Goal: Task Accomplishment & Management: Use online tool/utility

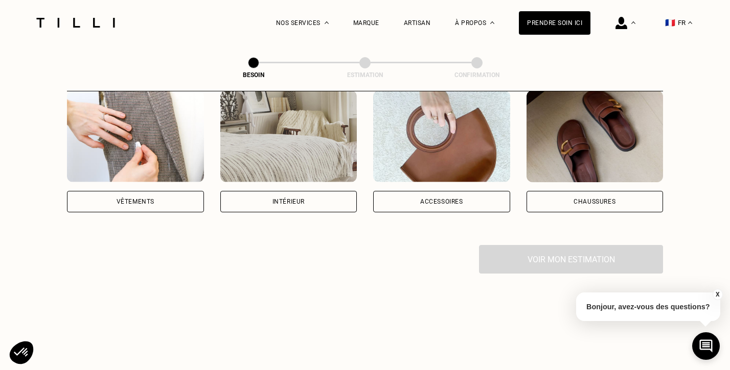
scroll to position [193, 0]
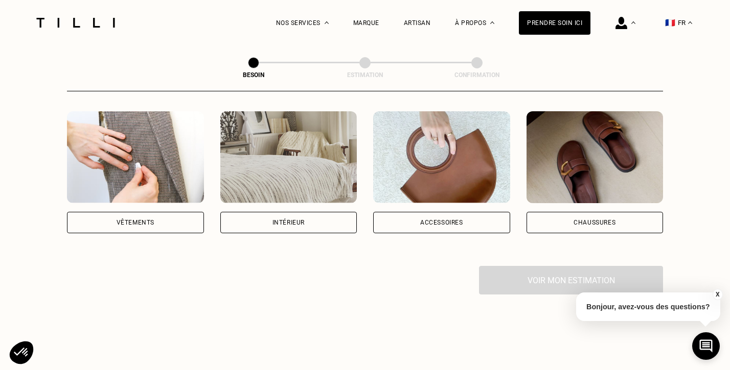
click at [296, 220] on div "Intérieur" at bounding box center [288, 223] width 32 height 6
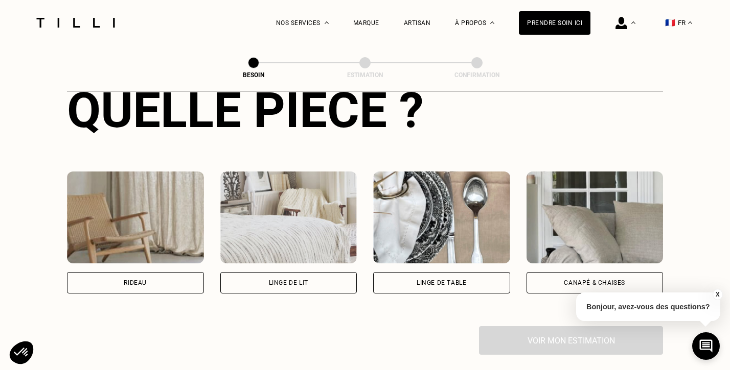
scroll to position [412, 0]
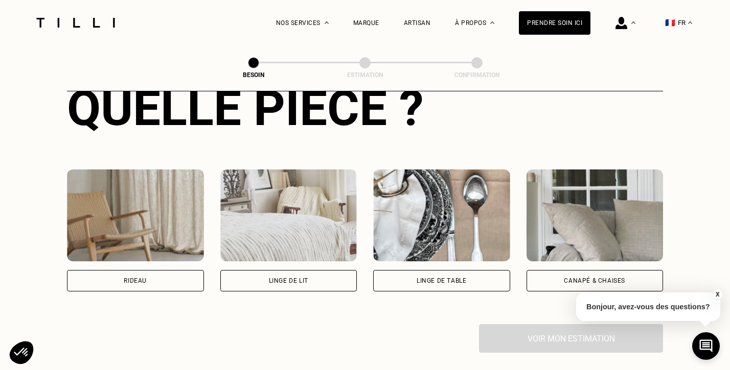
click at [111, 270] on div "Rideau" at bounding box center [135, 280] width 137 height 21
select select "FR"
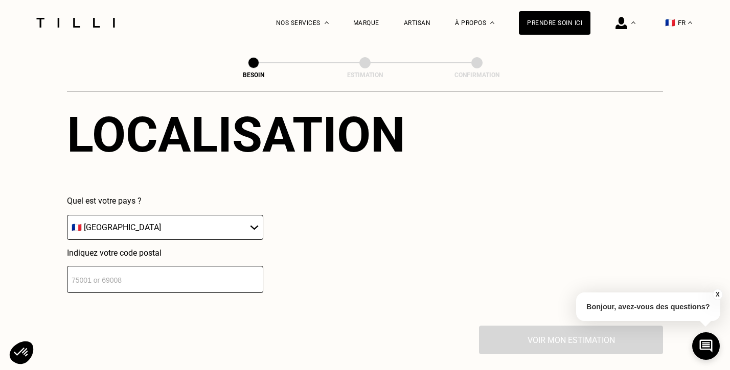
scroll to position [665, 0]
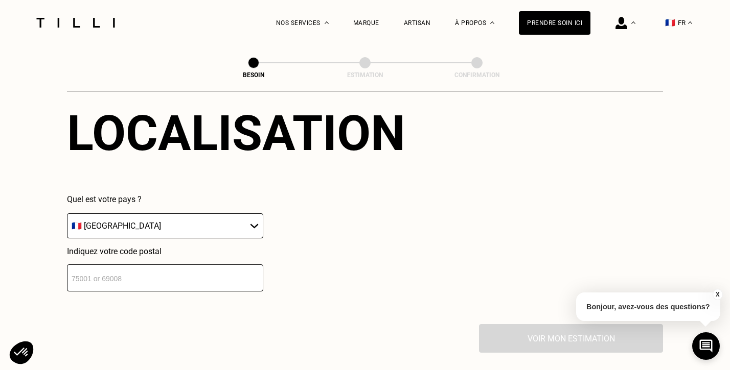
click at [103, 265] on input "number" at bounding box center [165, 278] width 196 height 27
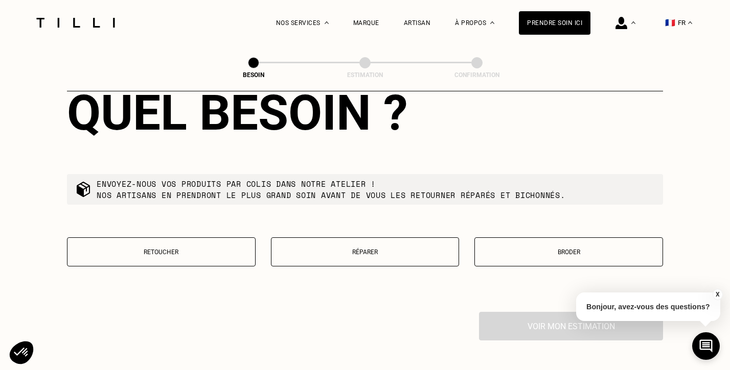
scroll to position [938, 0]
type input "06300"
click at [218, 248] on p "Retoucher" at bounding box center [161, 251] width 177 height 7
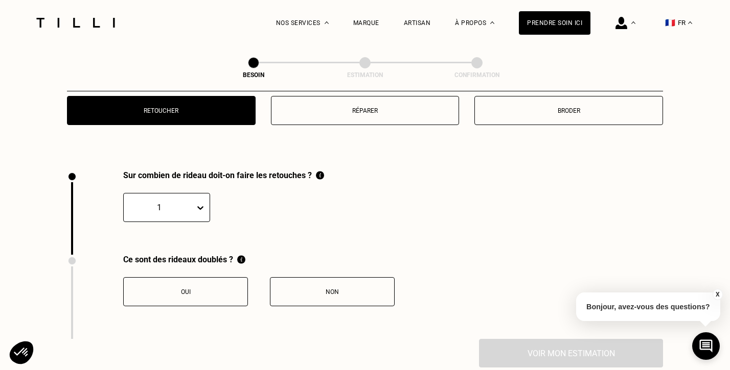
scroll to position [1127, 0]
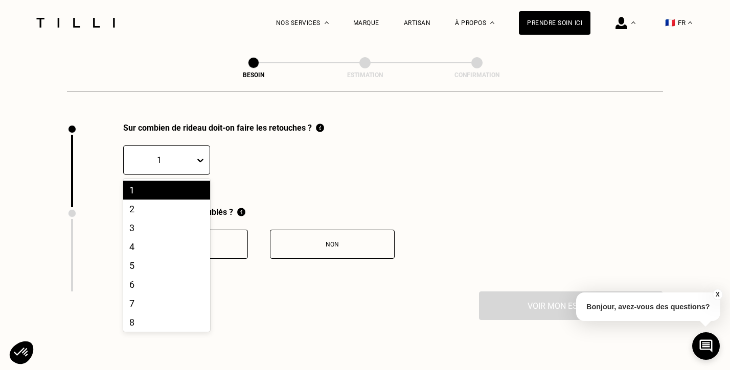
click at [195, 156] on icon at bounding box center [200, 160] width 10 height 10
click at [177, 200] on div "2" at bounding box center [166, 209] width 87 height 19
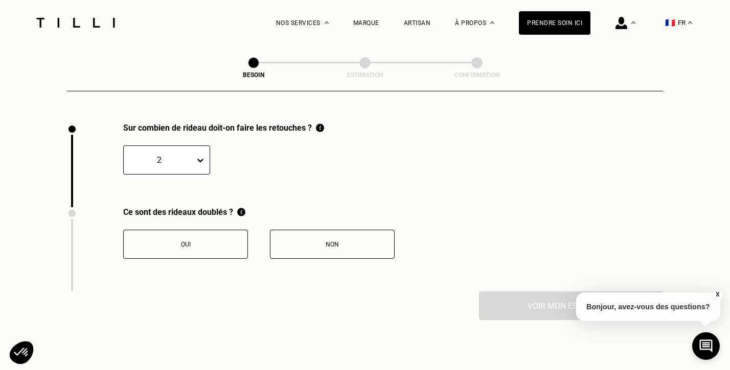
click at [212, 241] on div "Oui" at bounding box center [185, 244] width 113 height 7
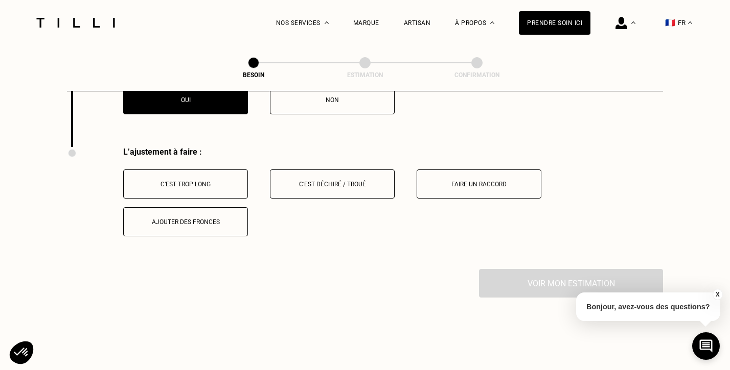
scroll to position [1295, 0]
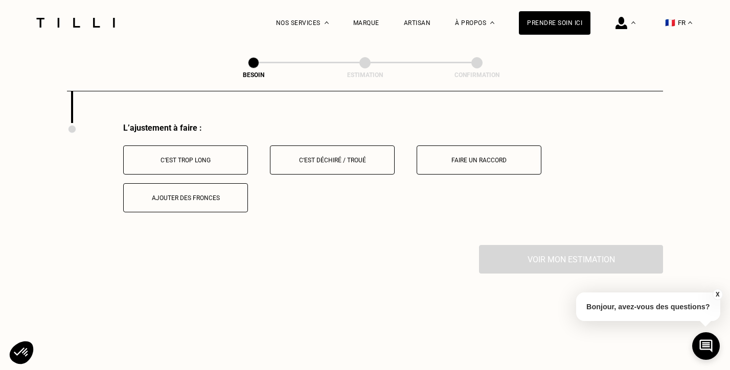
click at [215, 157] on div "C‘est trop long" at bounding box center [185, 160] width 113 height 7
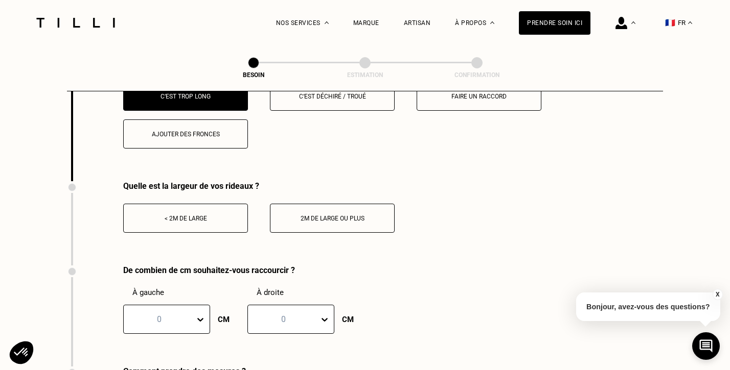
scroll to position [1360, 0]
click at [367, 215] on div "2m de large ou plus" at bounding box center [331, 218] width 113 height 7
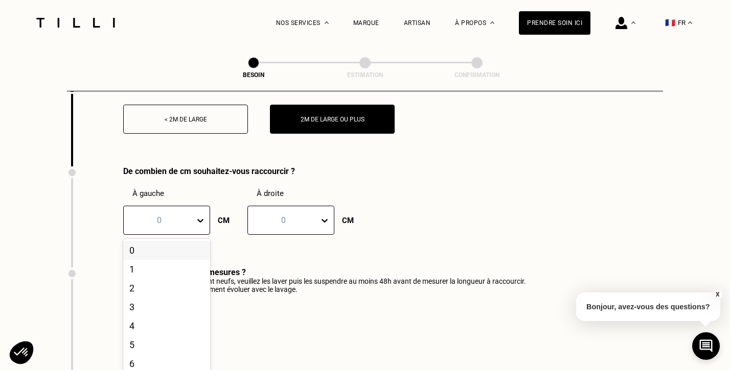
click at [186, 235] on div "0, 1 of 21. 21 results available. Use Up and Down to choose options, press Ente…" at bounding box center [166, 220] width 87 height 29
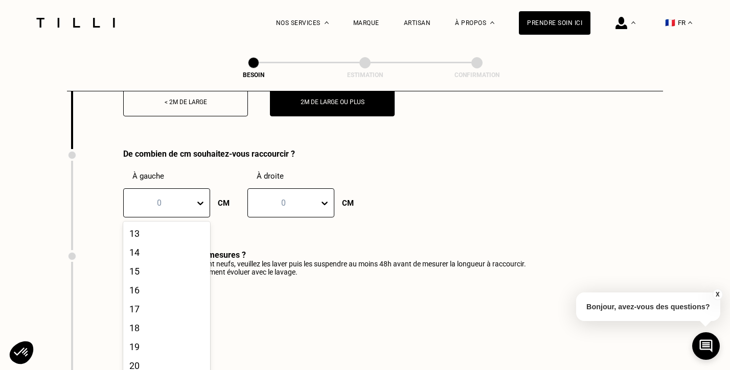
scroll to position [248, 0]
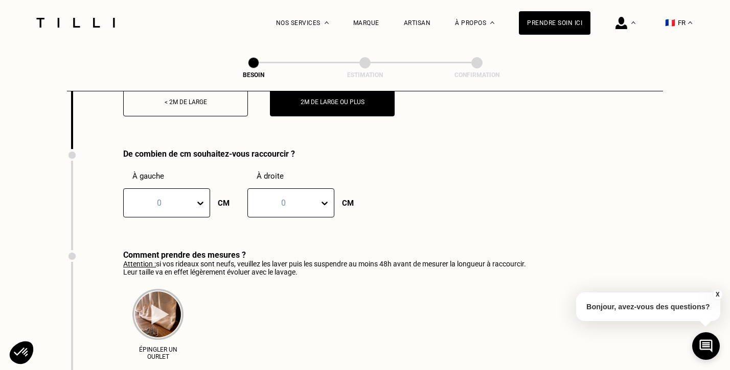
click at [430, 202] on div "De combien de cm souhaitez-vous raccourcir ? À gauche 0 CM À droite 0 CM" at bounding box center [365, 199] width 596 height 101
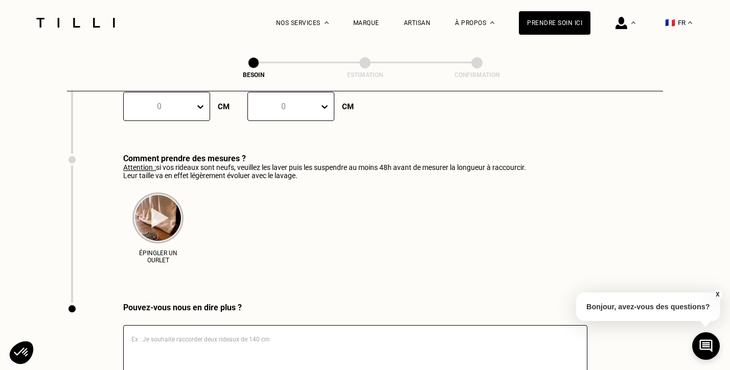
scroll to position [1591, 0]
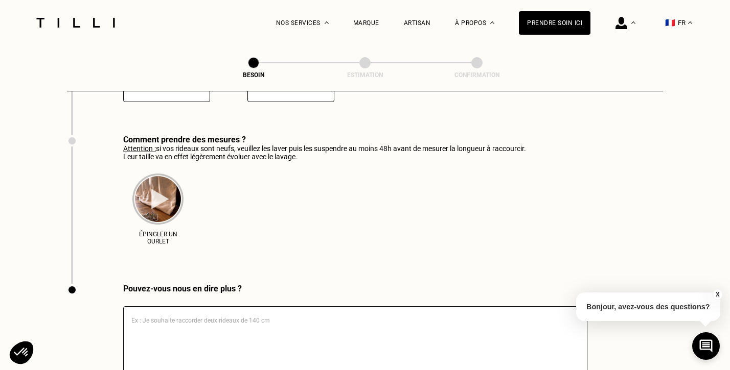
click at [297, 316] on textarea at bounding box center [355, 343] width 464 height 72
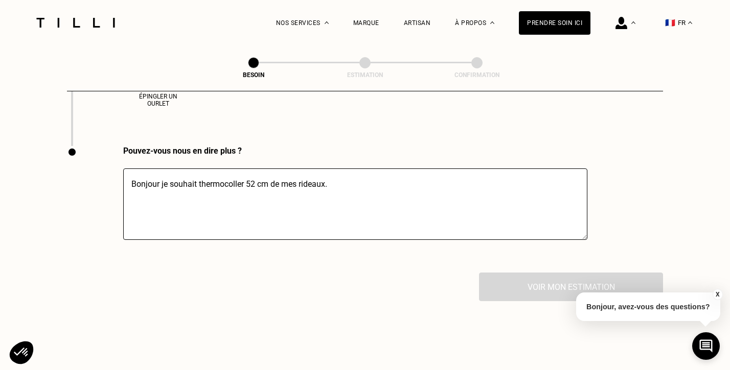
scroll to position [1729, 0]
click at [376, 188] on textarea "Bonjour je souhait thermocoller 52 cm de mes rideaux." at bounding box center [355, 205] width 464 height 72
type textarea "Bonjour je souhait thermocoller 52 cm de mes rideaux."
click at [533, 284] on div "Voir mon estimation" at bounding box center [365, 287] width 596 height 29
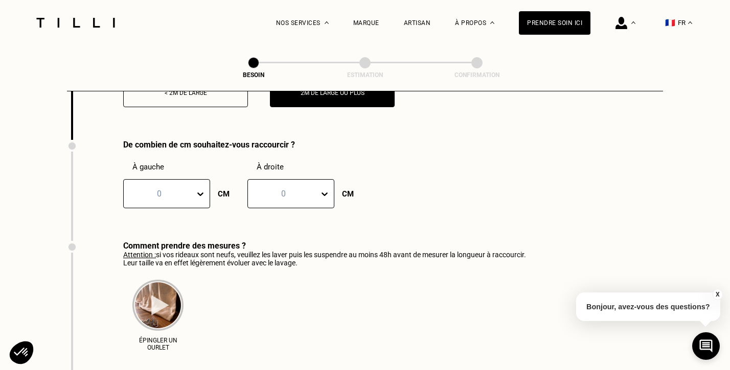
scroll to position [1465, 0]
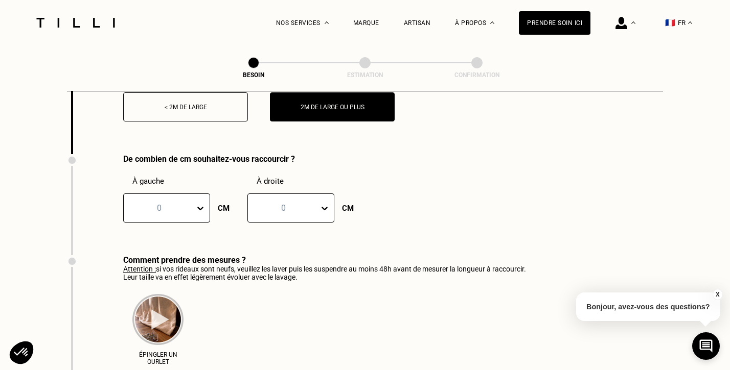
click at [197, 211] on div at bounding box center [202, 208] width 15 height 28
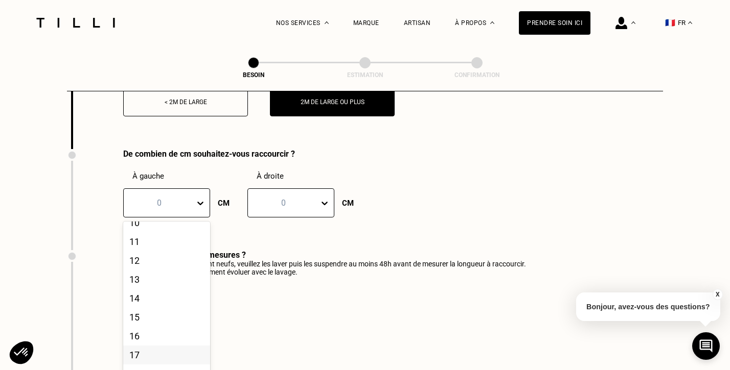
scroll to position [248, 0]
click at [142, 356] on div "20" at bounding box center [166, 363] width 87 height 19
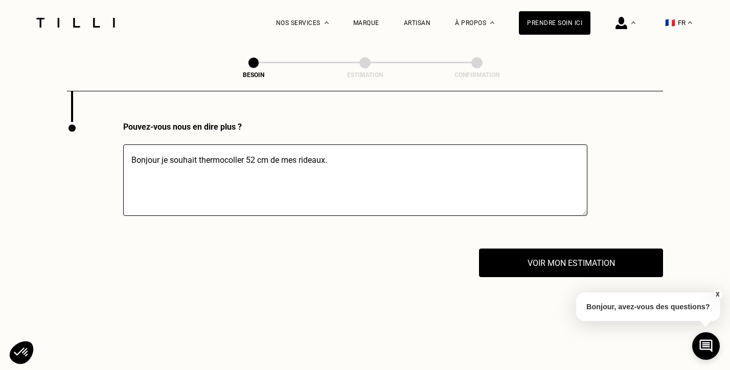
scroll to position [1754, 0]
